Goal: Task Accomplishment & Management: Use online tool/utility

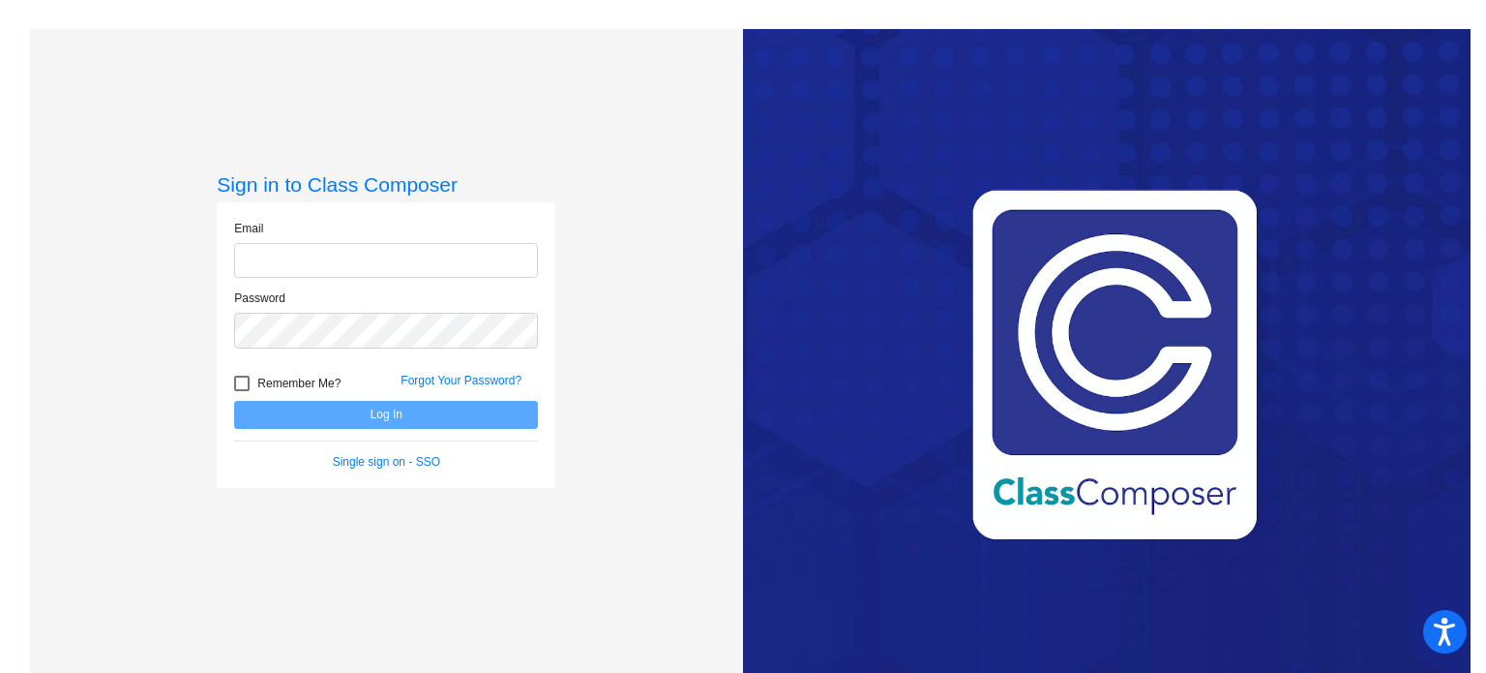
click at [442, 274] on input "email" at bounding box center [386, 261] width 304 height 36
type input "[EMAIL_ADDRESS][DOMAIN_NAME]"
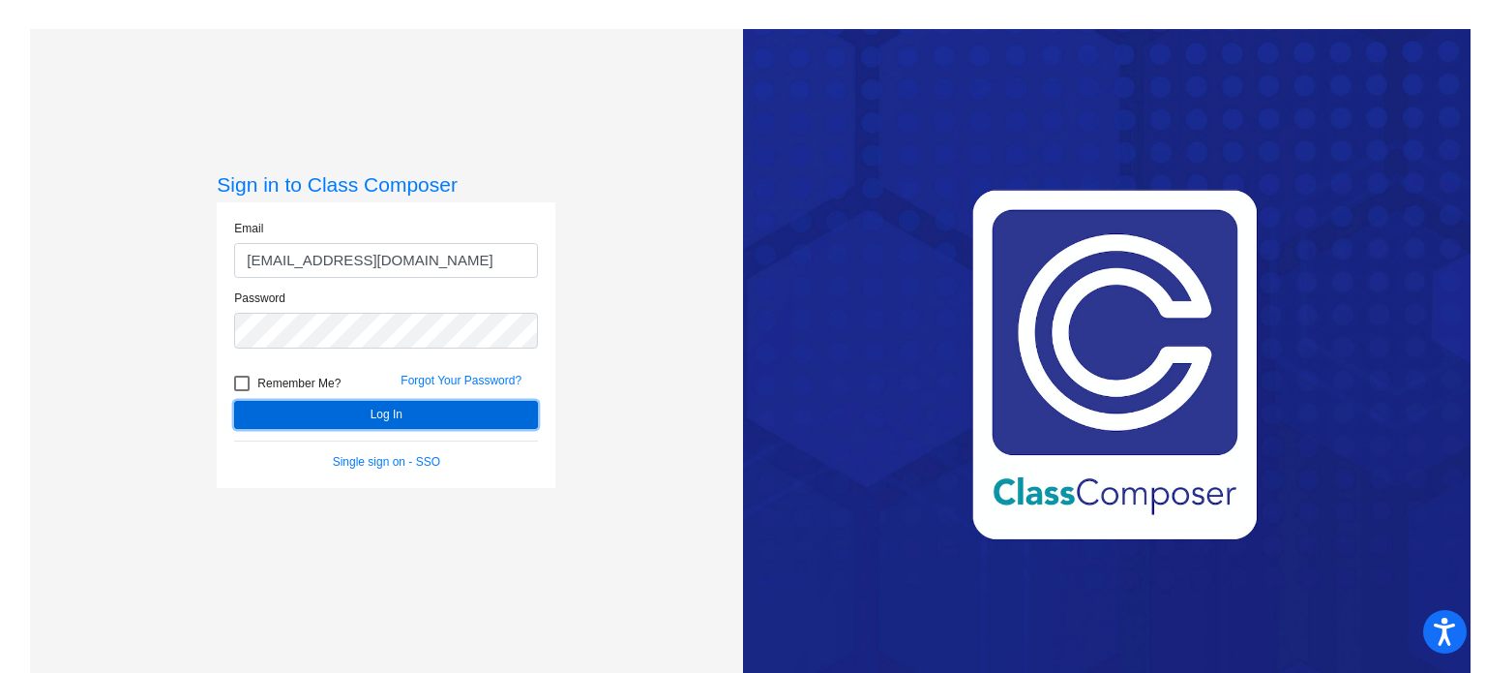
click at [418, 419] on button "Log In" at bounding box center [386, 415] width 304 height 28
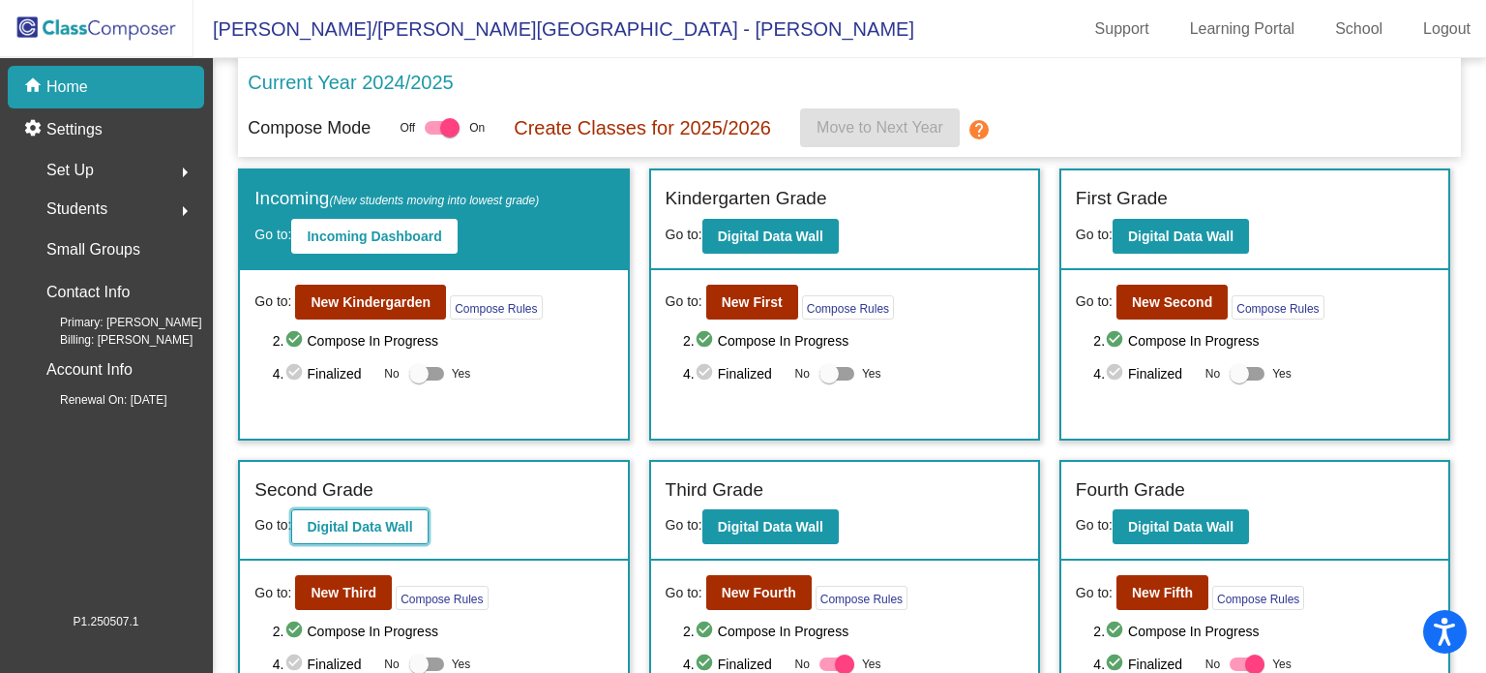
click at [417, 520] on button "Digital Data Wall" at bounding box center [359, 526] width 136 height 35
click at [655, 125] on p "Create Classes for 2025/2026" at bounding box center [642, 127] width 257 height 29
click at [86, 27] on img at bounding box center [97, 28] width 194 height 57
click at [142, 26] on img at bounding box center [97, 28] width 194 height 57
click at [617, 124] on p "Create Classes for 2025/2026" at bounding box center [642, 127] width 257 height 29
